Goal: Information Seeking & Learning: Learn about a topic

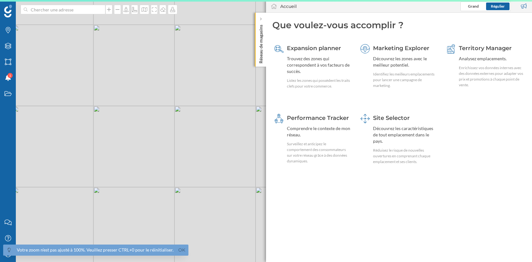
click at [7, 256] on span "Votre zoom n'est pas ajusté à 100%. Veuillez presser CTRL+0 pour le réinitialis…" at bounding box center [94, 252] width 188 height 17
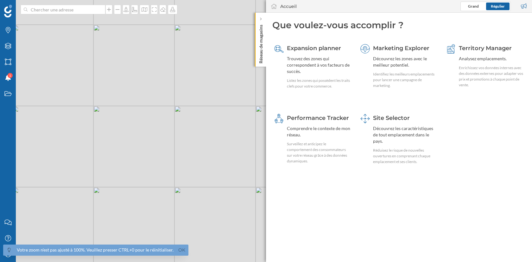
click at [7, 260] on span "Votre zoom n'est pas ajusté à 100%. Veuillez presser CTRL+0 pour le réinitialis…" at bounding box center [94, 252] width 188 height 17
click at [8, 256] on span "Votre zoom n'est pas ajusté à 100%. Veuillez presser CTRL+0 pour le réinitialis…" at bounding box center [94, 252] width 188 height 17
click at [178, 247] on link "Ok" at bounding box center [182, 249] width 10 height 7
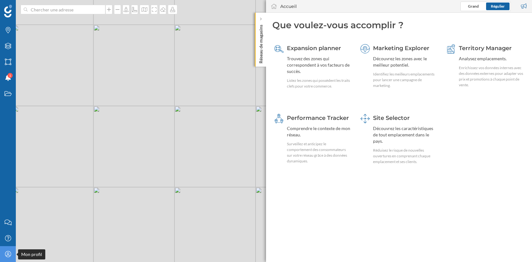
click at [8, 254] on icon "Mon profil" at bounding box center [8, 254] width 8 height 6
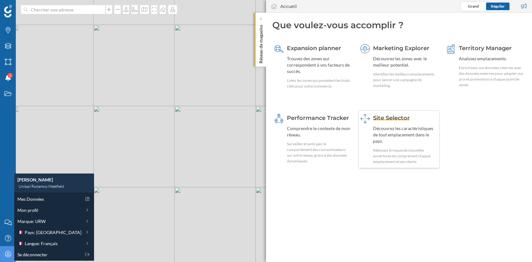
click at [378, 130] on div "Découvrez les caractéristiques de tout emplacement dans le pays." at bounding box center [405, 134] width 65 height 19
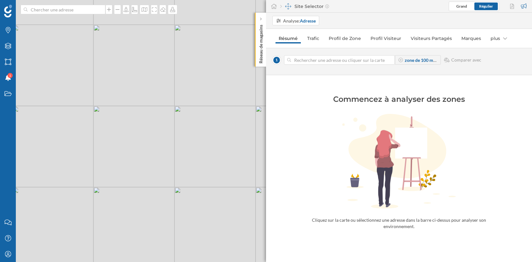
click at [321, 61] on input at bounding box center [339, 60] width 97 height 10
click at [139, 124] on div "© Mapbox © OpenStreetMap Improve this map" at bounding box center [266, 131] width 532 height 262
click at [317, 42] on link "Trafic" at bounding box center [313, 38] width 18 height 10
click at [312, 60] on input at bounding box center [339, 60] width 97 height 10
click at [143, 129] on div "© Mapbox © OpenStreetMap Improve this map" at bounding box center [266, 131] width 532 height 262
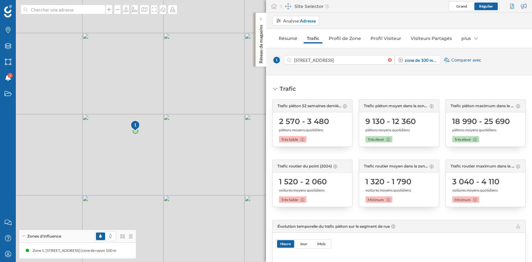
click at [457, 61] on span "Comparer avec" at bounding box center [466, 60] width 30 height 6
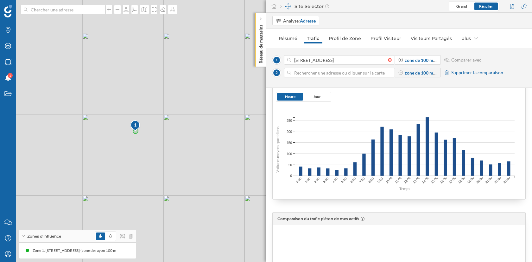
scroll to position [310, 0]
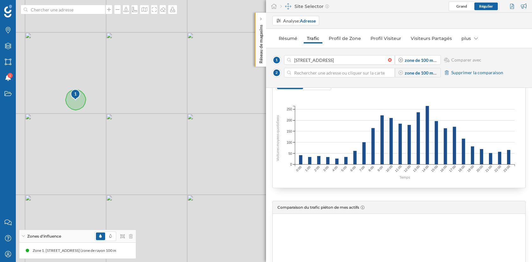
click at [88, 93] on div "1 © Mapbox © OpenStreetMap Improve this map" at bounding box center [266, 131] width 532 height 262
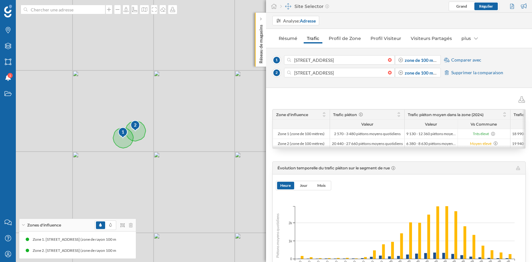
scroll to position [17, 0]
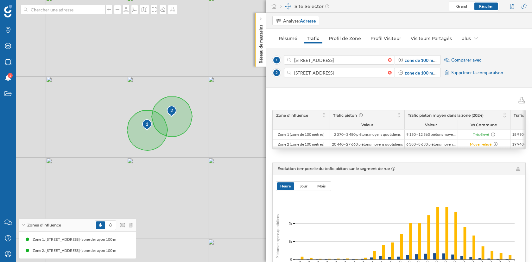
click at [474, 61] on span "Comparer avec" at bounding box center [466, 60] width 30 height 6
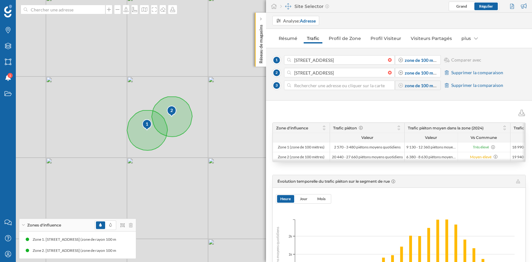
click at [368, 87] on input at bounding box center [339, 85] width 97 height 10
click at [133, 100] on div "1 2 © Mapbox © OpenStreetMap Improve this map" at bounding box center [266, 131] width 532 height 262
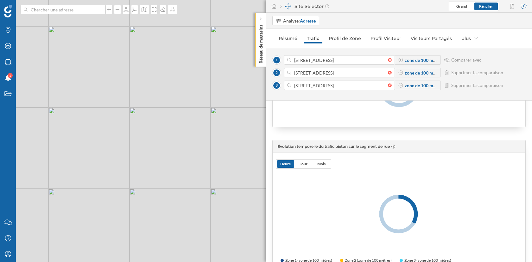
scroll to position [90, 0]
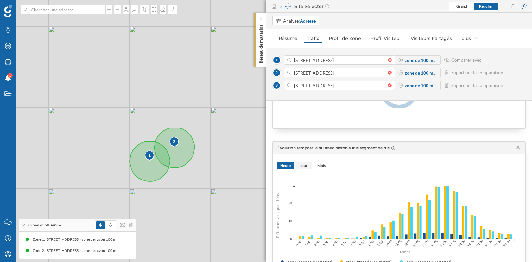
click at [306, 167] on span "Jour" at bounding box center [304, 165] width 8 height 6
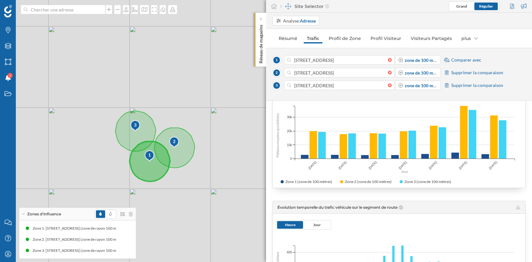
scroll to position [110, 0]
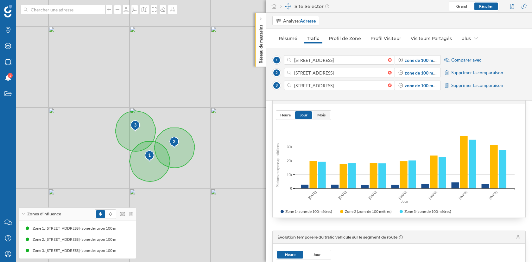
click at [319, 116] on span "Mois" at bounding box center [321, 114] width 8 height 5
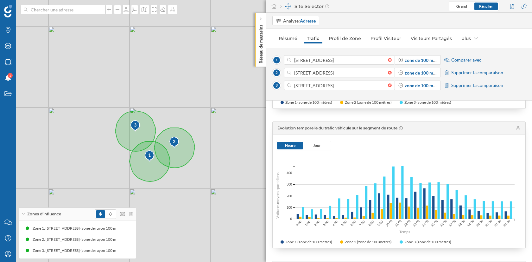
scroll to position [207, 0]
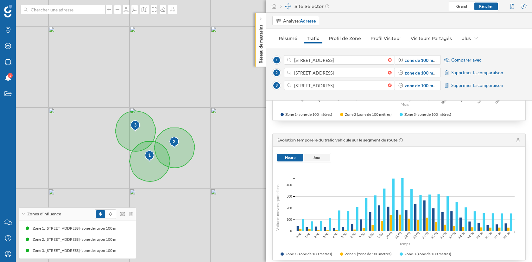
click at [318, 158] on span "Jour" at bounding box center [317, 157] width 8 height 5
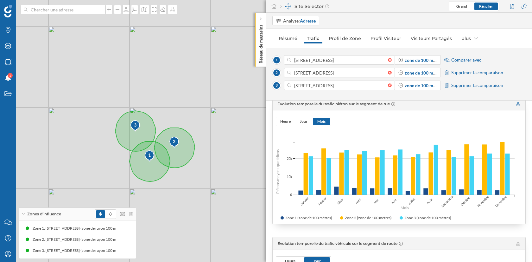
scroll to position [102, 0]
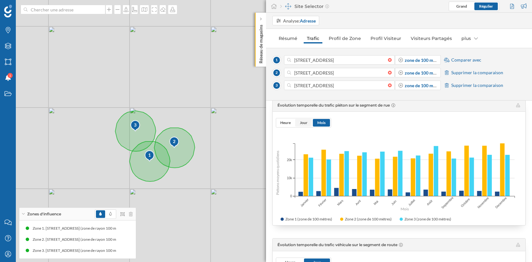
click at [302, 125] on span "Jour" at bounding box center [304, 123] width 8 height 6
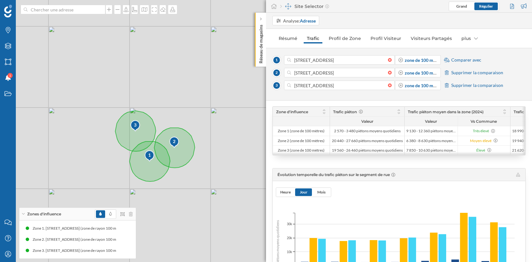
scroll to position [61, 0]
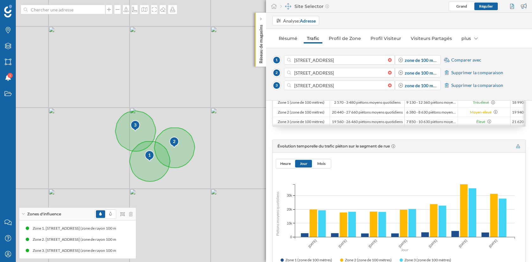
click at [517, 145] on icon at bounding box center [518, 146] width 4 height 4
click at [279, 166] on span "Heure" at bounding box center [285, 164] width 17 height 8
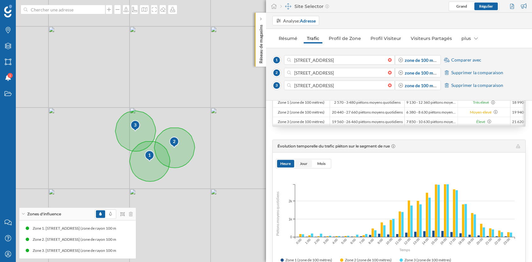
click at [302, 163] on span "Jour" at bounding box center [304, 163] width 8 height 5
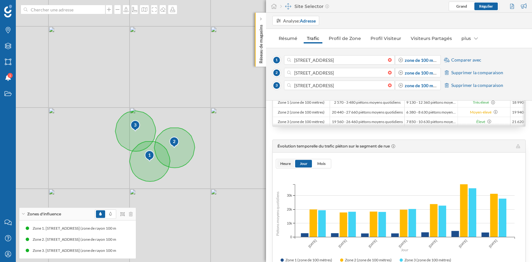
click at [283, 164] on span "Heure" at bounding box center [285, 163] width 10 height 5
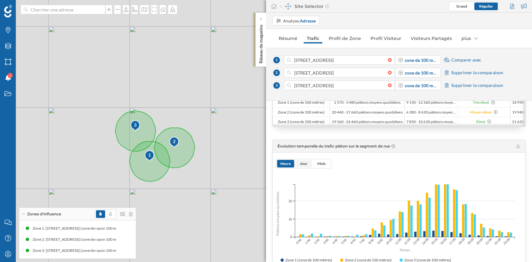
click at [302, 165] on span "Jour" at bounding box center [304, 163] width 8 height 5
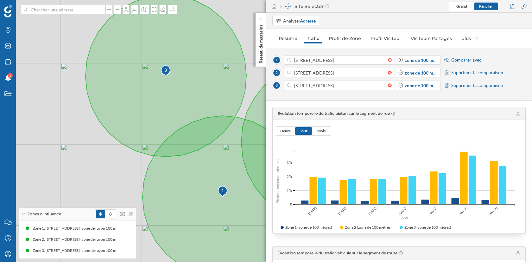
scroll to position [95, 0]
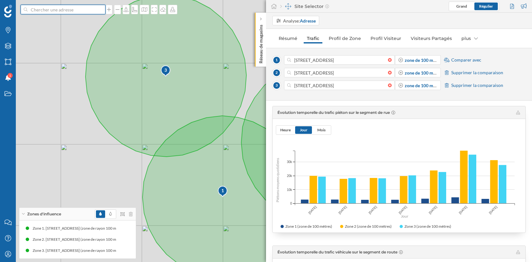
click at [82, 10] on input at bounding box center [63, 10] width 71 height 10
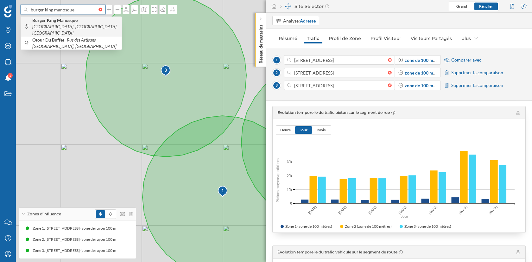
type input "burger king manosque"
click at [85, 24] on icon "[GEOGRAPHIC_DATA], [GEOGRAPHIC_DATA], [GEOGRAPHIC_DATA]" at bounding box center [74, 30] width 85 height 12
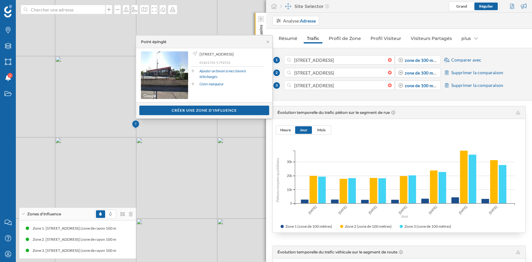
click at [260, 18] on icon at bounding box center [261, 18] width 2 height 3
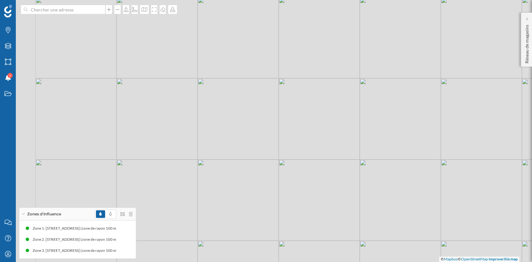
drag, startPoint x: 158, startPoint y: 134, endPoint x: 214, endPoint y: 168, distance: 65.7
click at [214, 168] on div "1 2 3 © Mapbox © OpenStreetMap Improve this map" at bounding box center [266, 131] width 532 height 262
click at [163, 11] on icon at bounding box center [163, 9] width 6 height 5
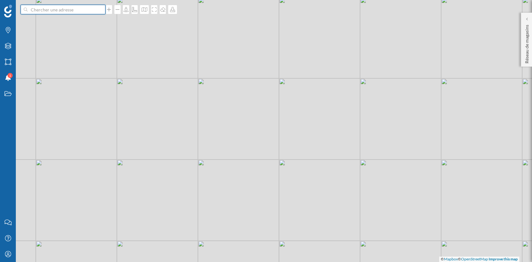
click at [49, 9] on input at bounding box center [63, 10] width 71 height 10
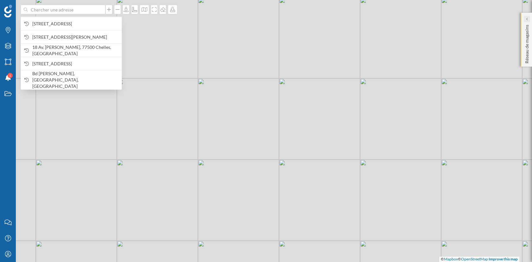
click at [524, 16] on div at bounding box center [527, 19] width 6 height 6
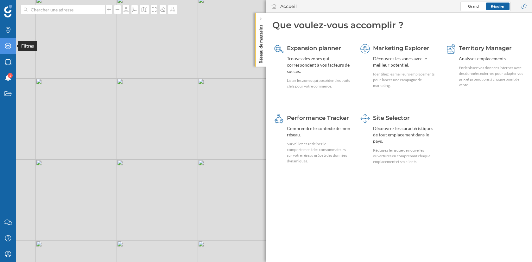
click at [4, 48] on icon "Filtres" at bounding box center [8, 46] width 8 height 6
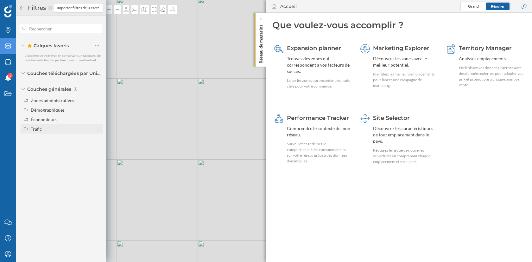
click at [44, 130] on div "Trafic" at bounding box center [66, 128] width 70 height 7
click at [98, 139] on input "Trafic routier" at bounding box center [99, 138] width 4 height 4
radio input "true"
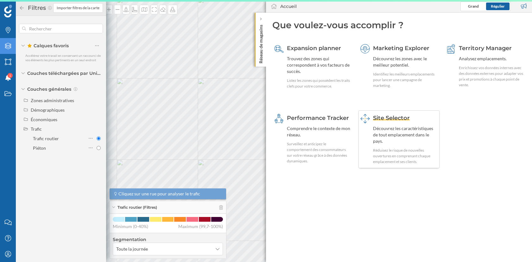
click at [399, 128] on div "Découvrez les caractéristiques de tout emplacement dans le pays." at bounding box center [405, 134] width 65 height 19
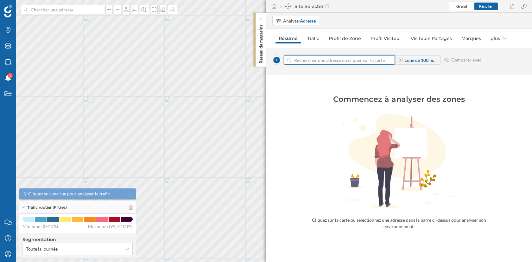
click at [324, 57] on input at bounding box center [339, 60] width 97 height 10
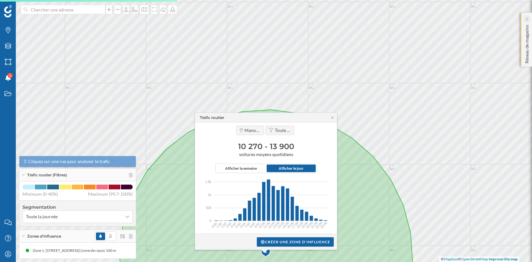
click at [528, 21] on div at bounding box center [527, 19] width 6 height 6
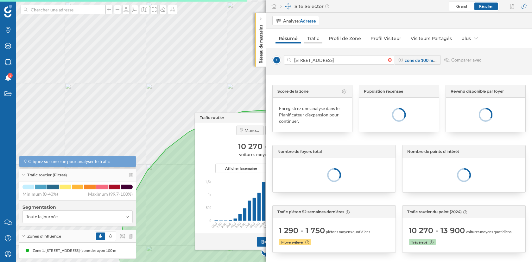
click at [308, 38] on link "Trafic" at bounding box center [313, 38] width 18 height 10
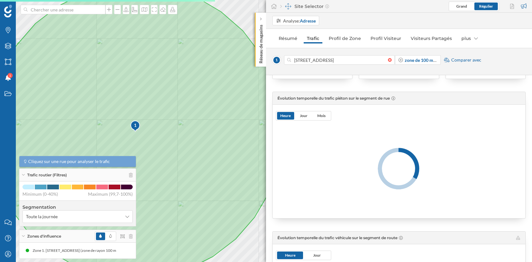
scroll to position [126, 0]
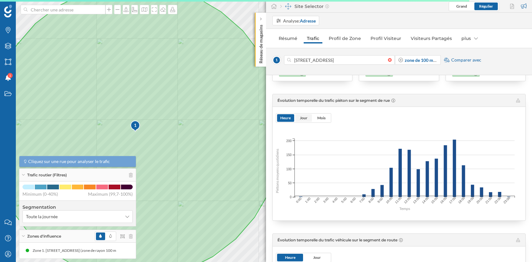
click at [302, 118] on span "Jour" at bounding box center [304, 117] width 8 height 5
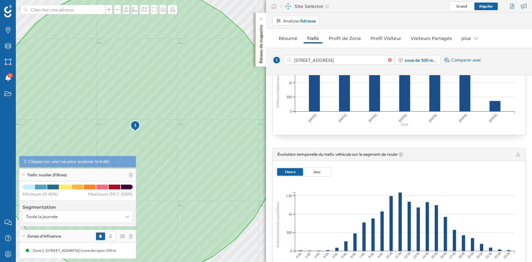
scroll to position [210, 0]
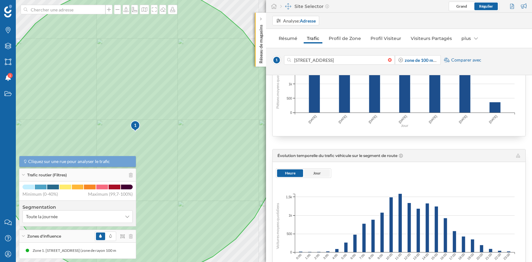
click at [319, 173] on span "Jour" at bounding box center [317, 172] width 8 height 5
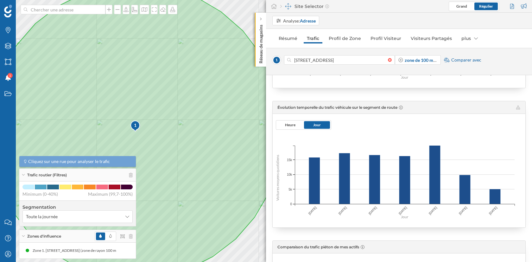
scroll to position [0, 0]
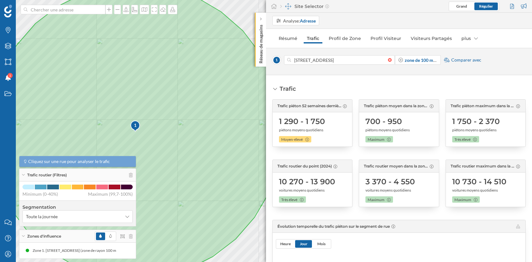
drag, startPoint x: 359, startPoint y: 181, endPoint x: 428, endPoint y: 182, distance: 69.7
click at [428, 182] on div "Trafic routier moyen dans la zone (2024) 3 370 - 4 550 voitures moyens quotidie…" at bounding box center [399, 183] width 80 height 48
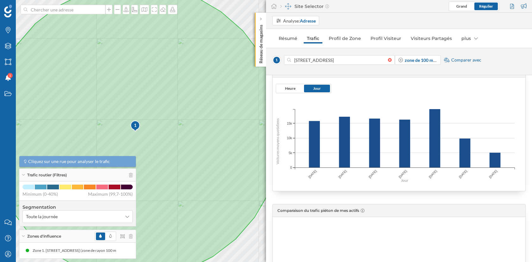
scroll to position [291, 0]
